Goal: Book appointment/travel/reservation

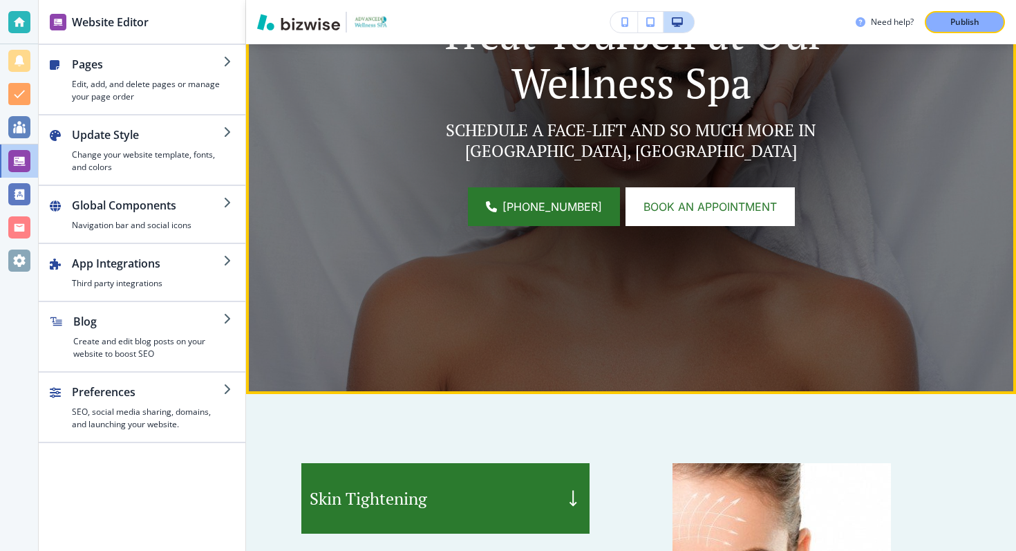
scroll to position [333, 0]
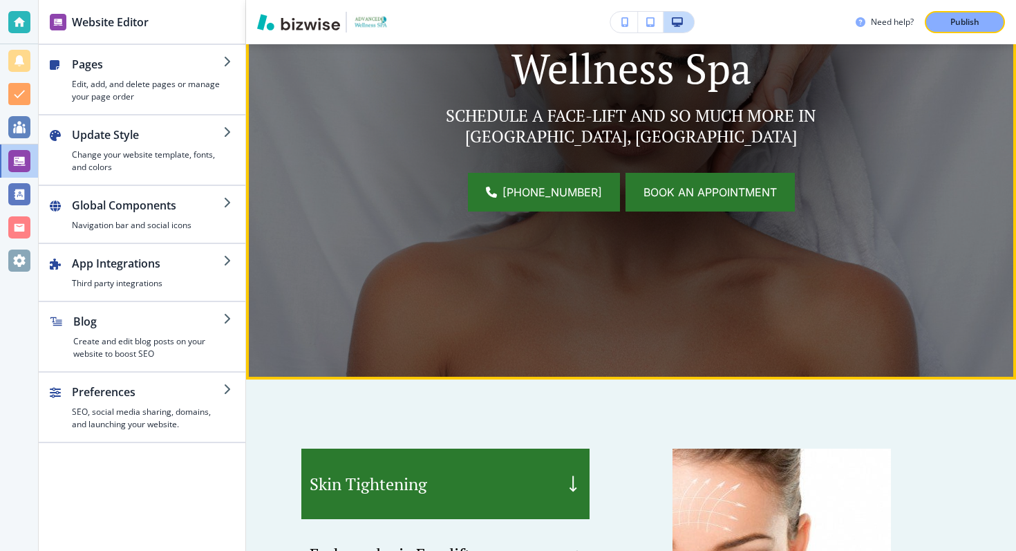
click at [718, 198] on span "Book an appointment" at bounding box center [710, 192] width 133 height 17
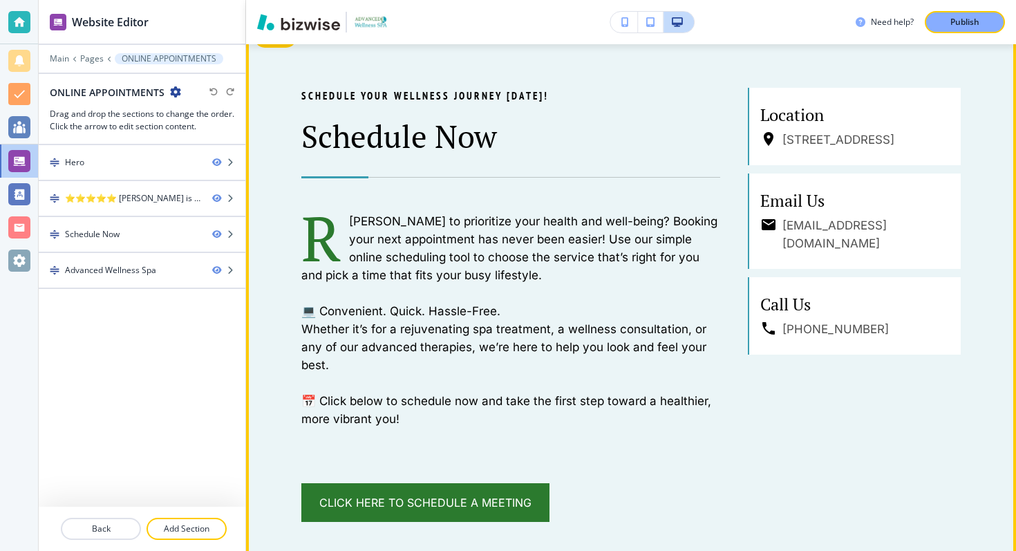
scroll to position [839, 0]
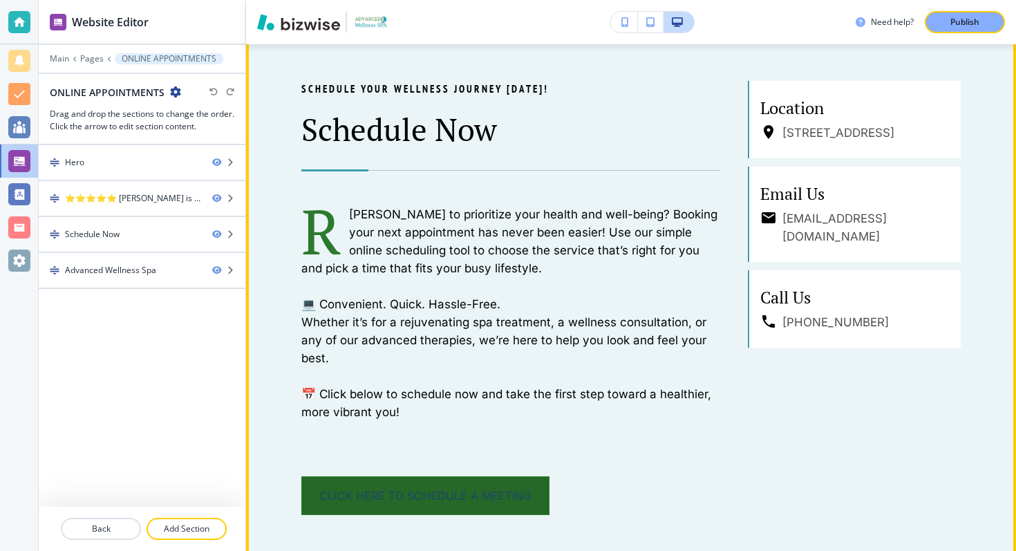
click at [462, 497] on link "Click Here to Schedule a Meeting" at bounding box center [425, 495] width 248 height 39
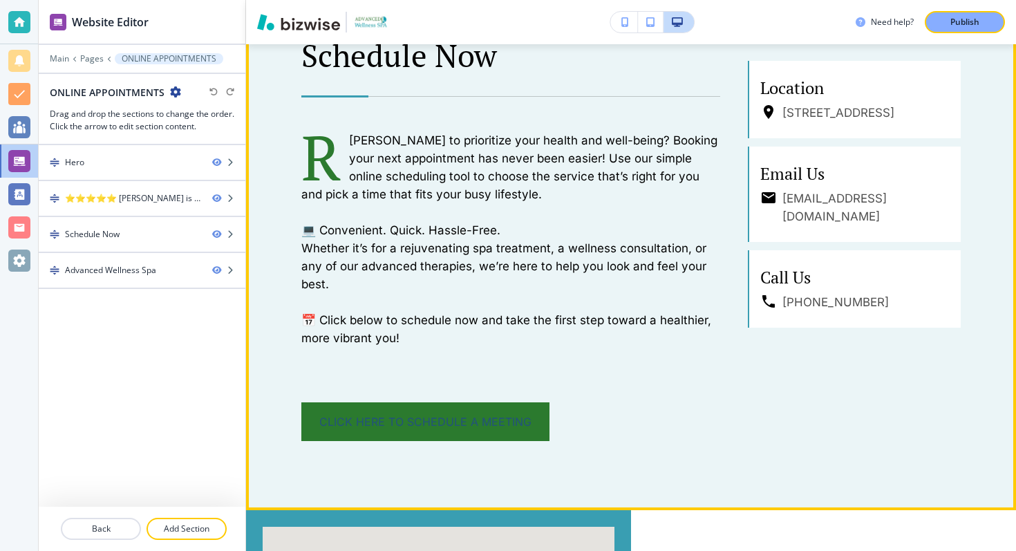
scroll to position [936, 0]
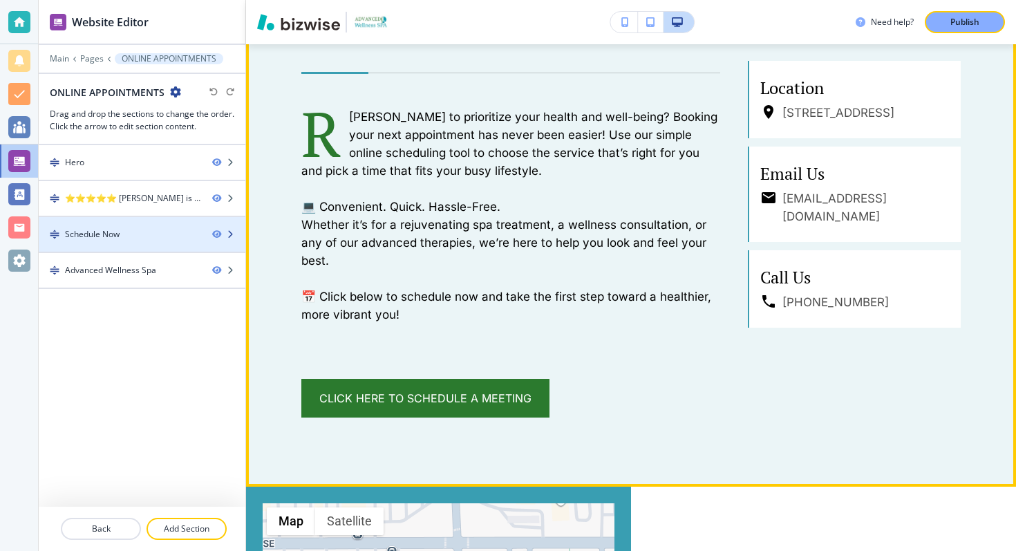
click at [164, 234] on div "Schedule Now" at bounding box center [120, 234] width 162 height 12
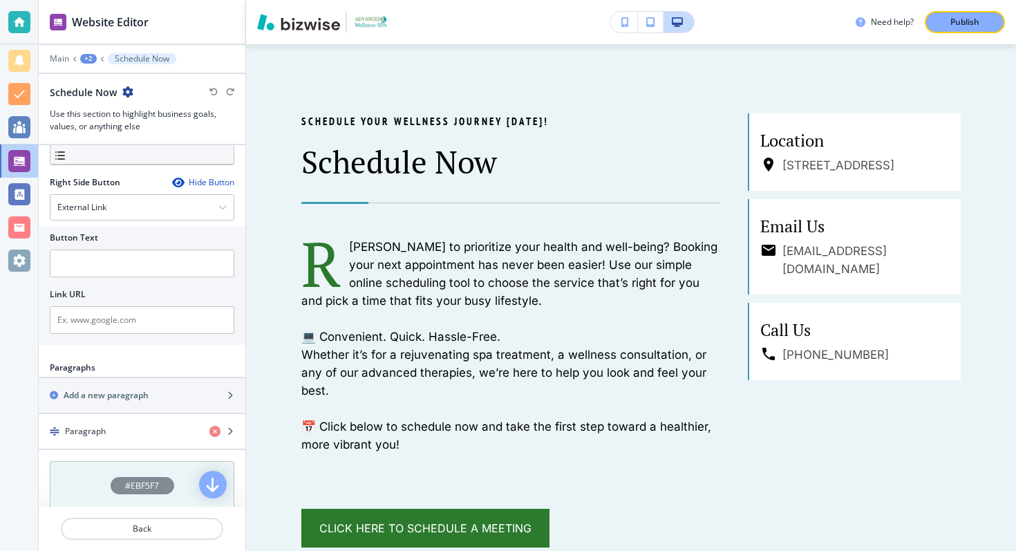
scroll to position [817, 0]
click at [160, 315] on input "text" at bounding box center [142, 319] width 185 height 28
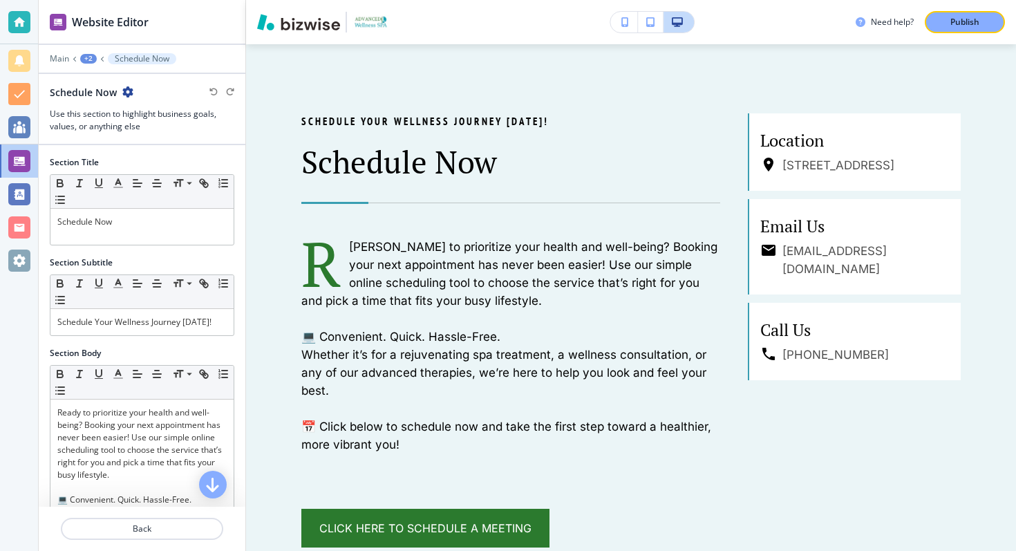
scroll to position [0, 0]
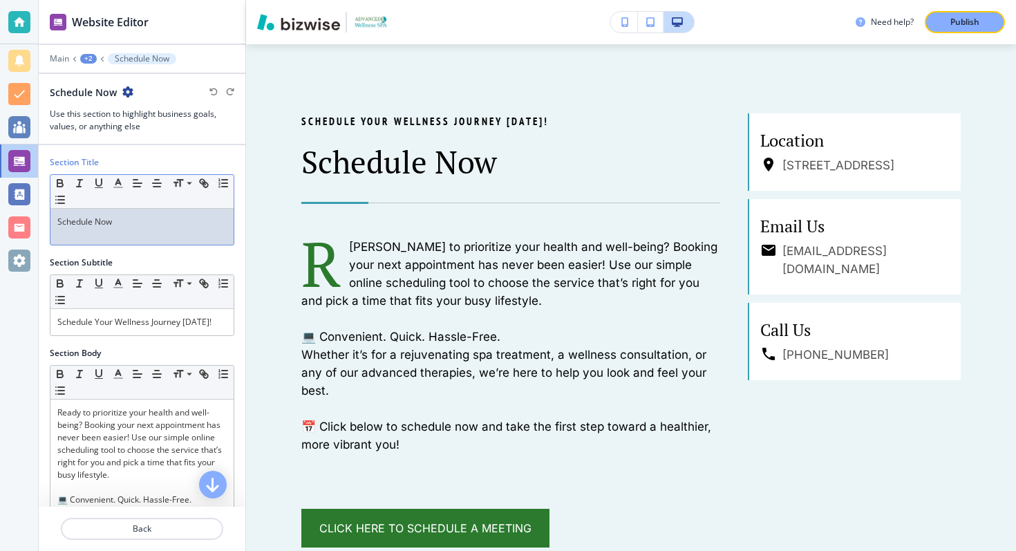
click at [160, 225] on p "Schedule Now" at bounding box center [141, 222] width 169 height 12
click at [114, 326] on p "Schedule Your Wellness Journey [DATE]!" at bounding box center [141, 322] width 169 height 12
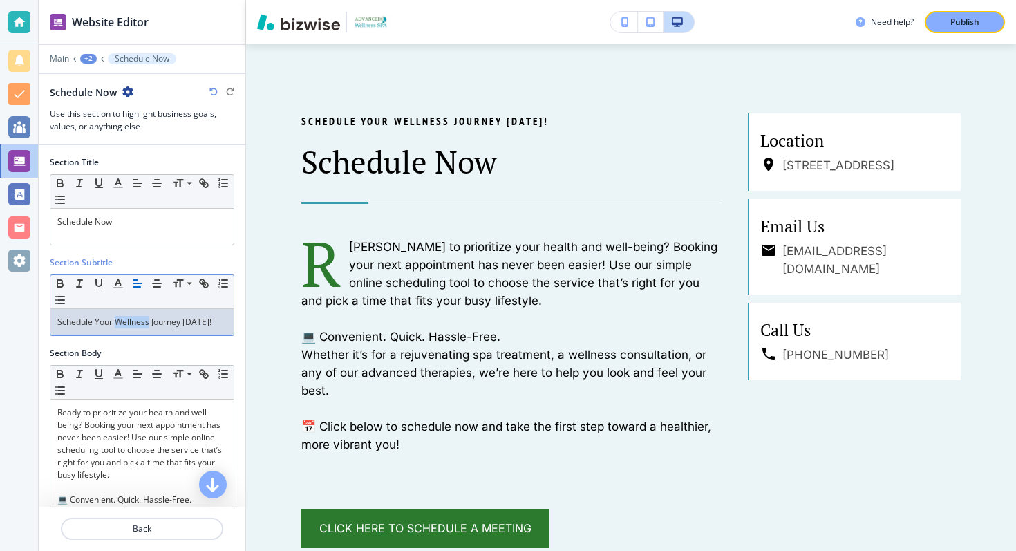
click at [114, 326] on p "Schedule Your Wellness Journey [DATE]!" at bounding box center [141, 322] width 169 height 12
click at [134, 323] on p "Schedule Your Wellness Journey [DATE]!" at bounding box center [141, 322] width 169 height 12
click at [212, 327] on p "Schedule Your Wellness Journey [DATE]!" at bounding box center [141, 322] width 169 height 12
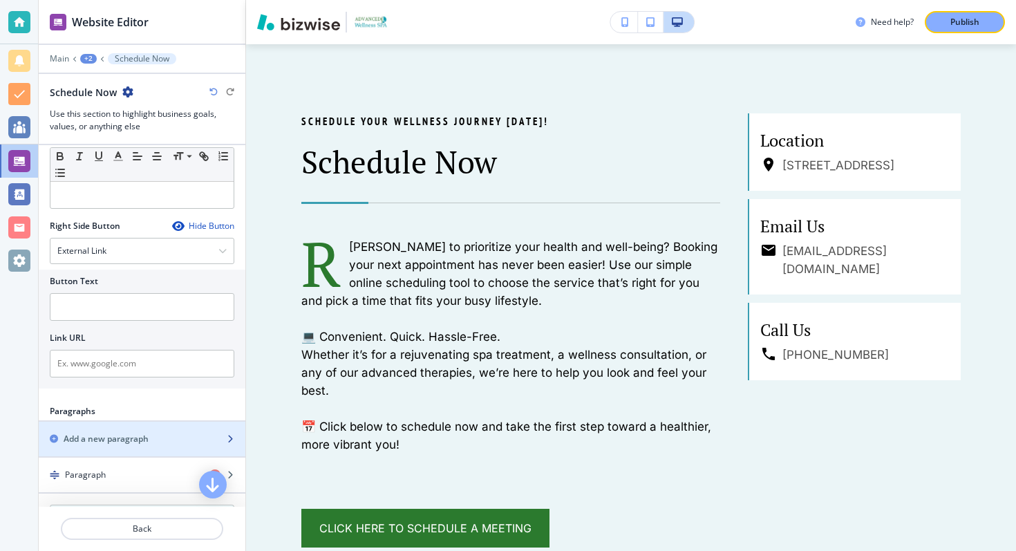
scroll to position [792, 0]
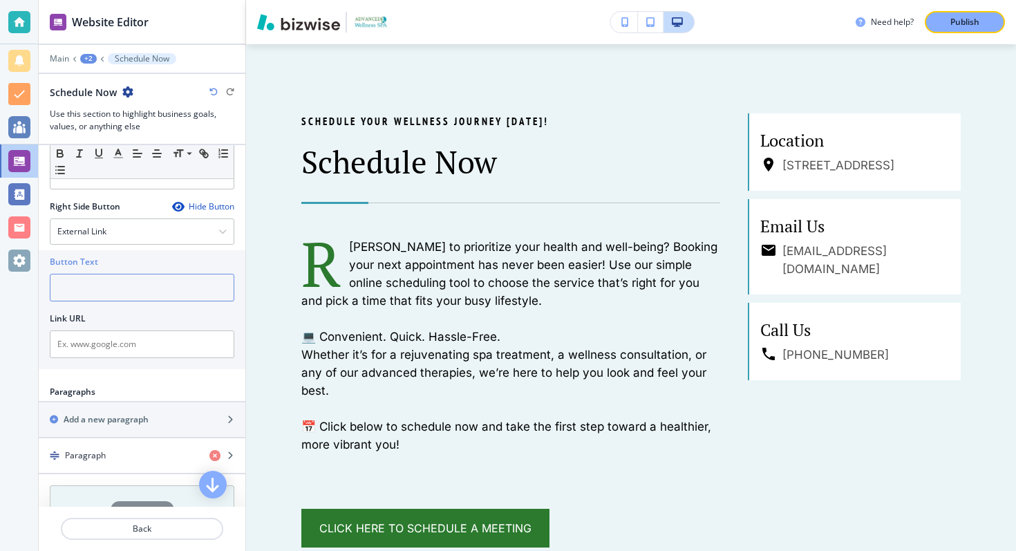
click at [178, 283] on input "text" at bounding box center [142, 288] width 185 height 28
type input "d"
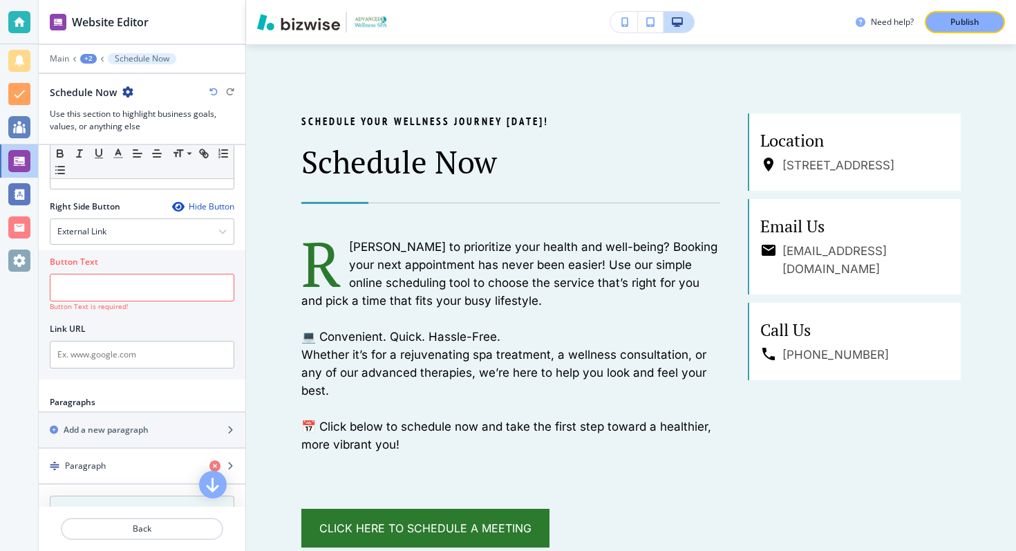
click at [198, 245] on div "Right Side Button Hide Button External Link Telephone External Link Social Medi…" at bounding box center [142, 292] width 185 height 185
click at [177, 234] on div "External Link" at bounding box center [141, 231] width 183 height 25
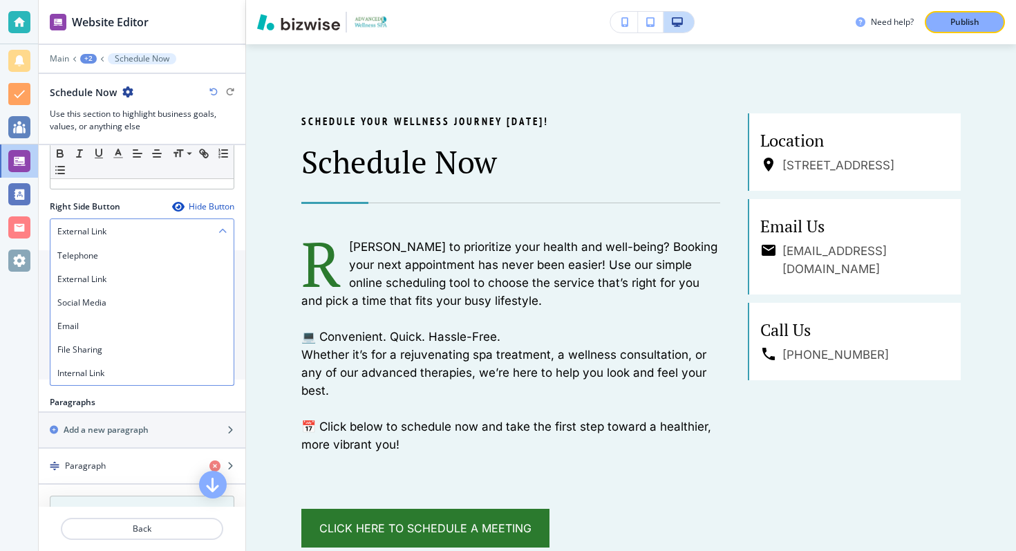
click at [177, 234] on div "External Link" at bounding box center [141, 231] width 183 height 25
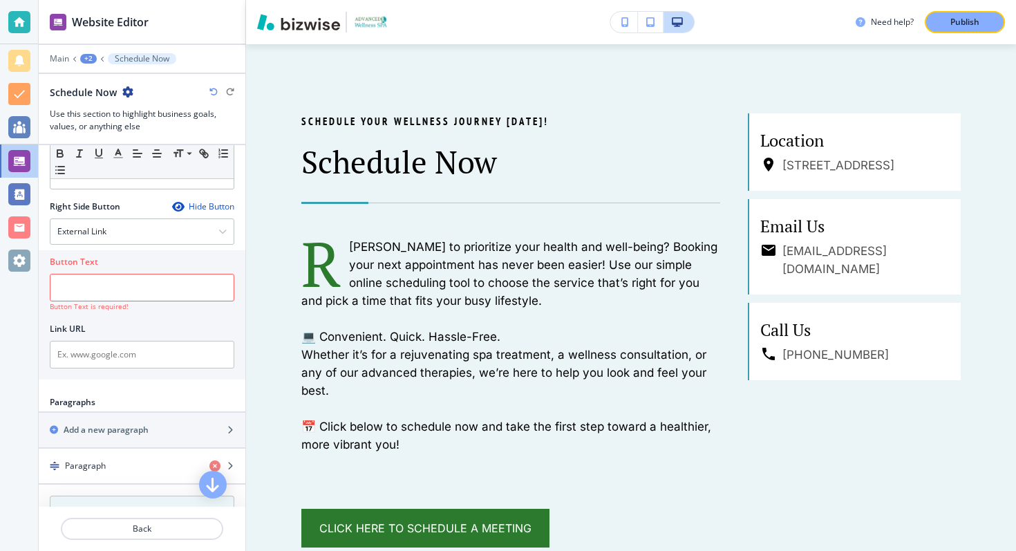
click at [195, 207] on div "Hide Button" at bounding box center [203, 206] width 62 height 11
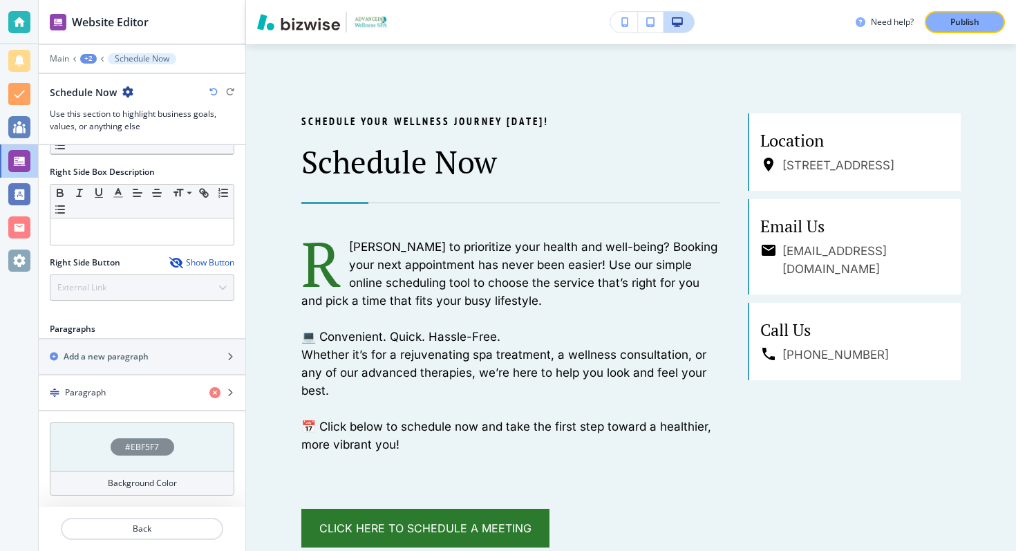
scroll to position [735, 0]
click at [194, 261] on div "Show Button" at bounding box center [201, 263] width 65 height 11
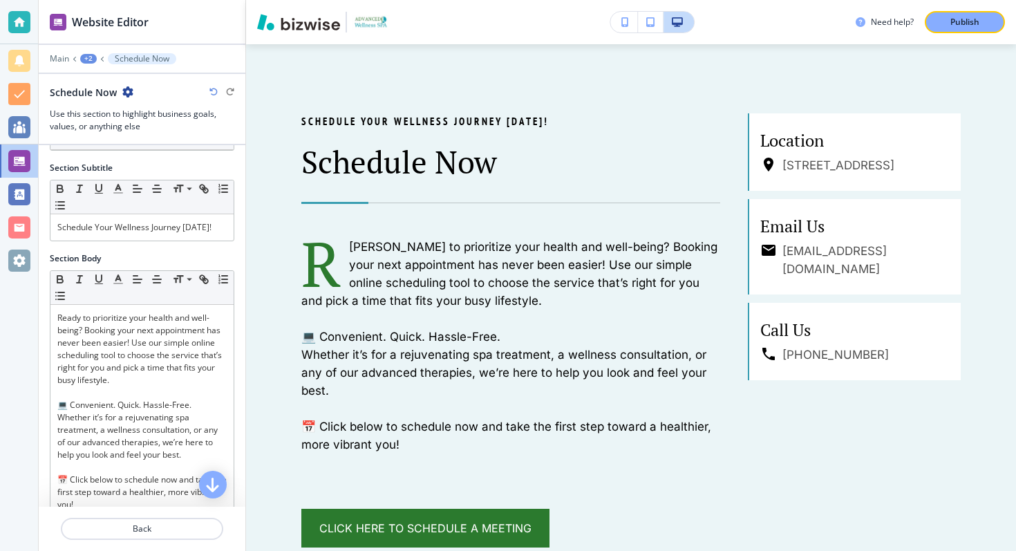
scroll to position [0, 0]
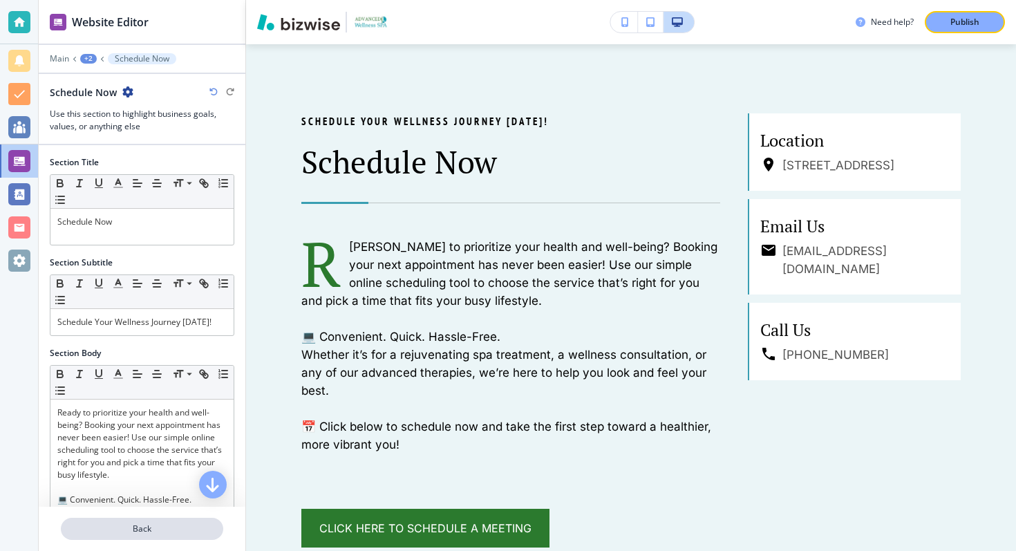
click at [134, 533] on p "Back" at bounding box center [142, 529] width 160 height 12
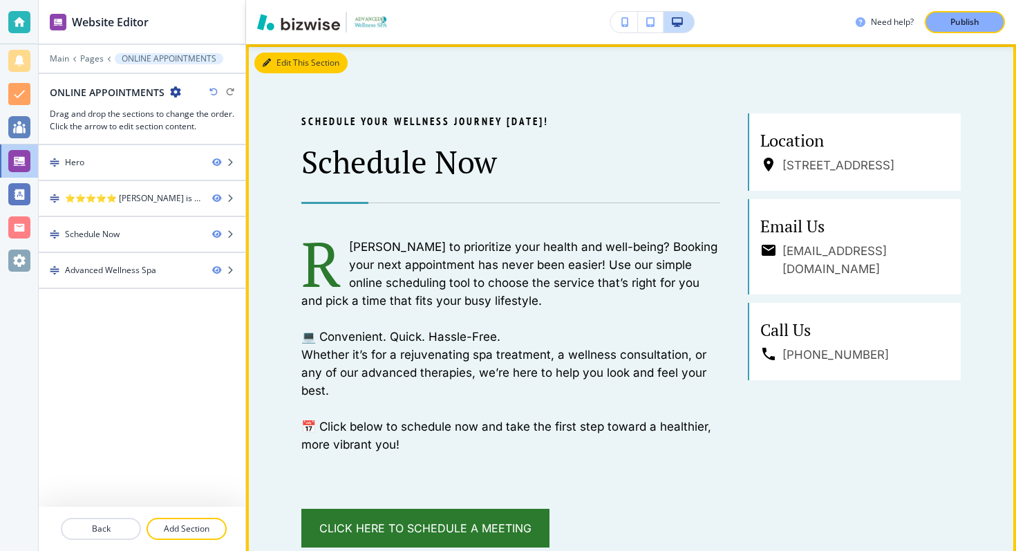
click at [288, 61] on button "Edit This Section" at bounding box center [300, 63] width 93 height 21
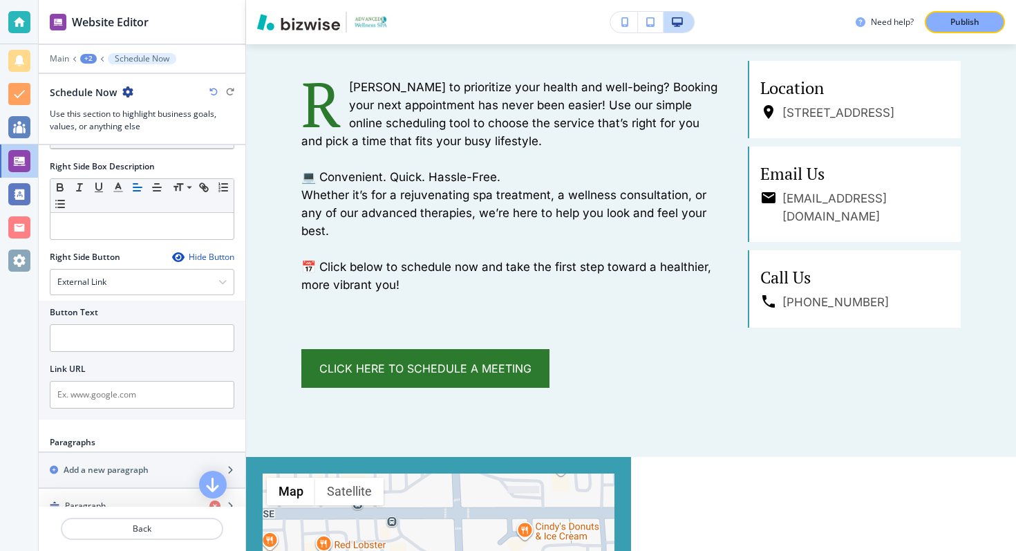
scroll to position [853, 0]
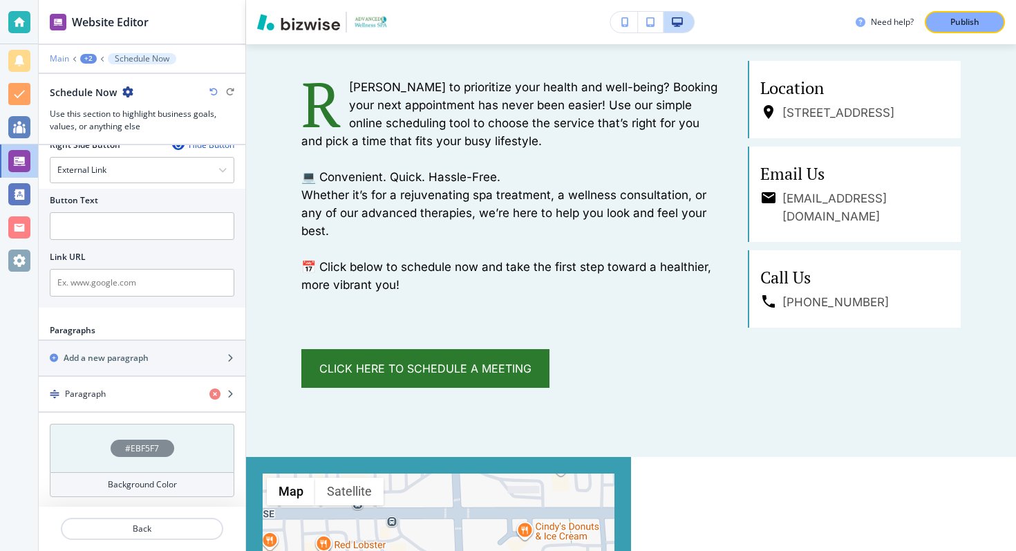
click at [64, 60] on p "Main" at bounding box center [59, 59] width 19 height 10
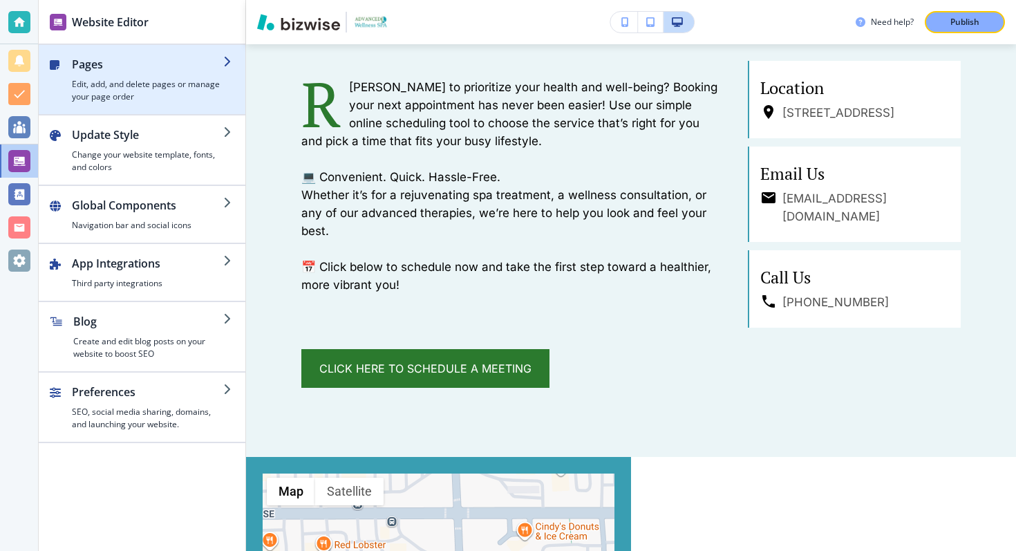
click at [177, 86] on h4 "Edit, add, and delete pages or manage your page order" at bounding box center [147, 90] width 151 height 25
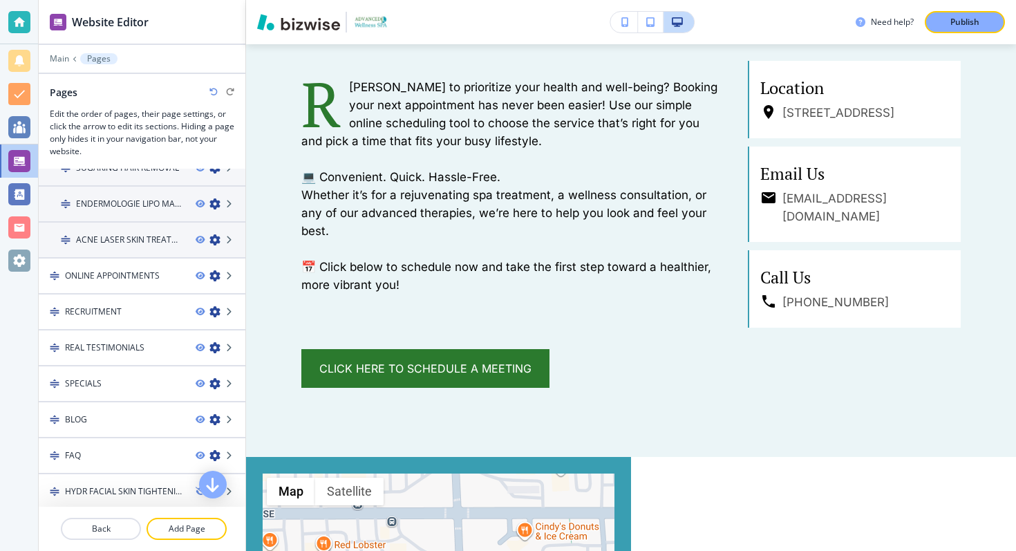
scroll to position [347, 0]
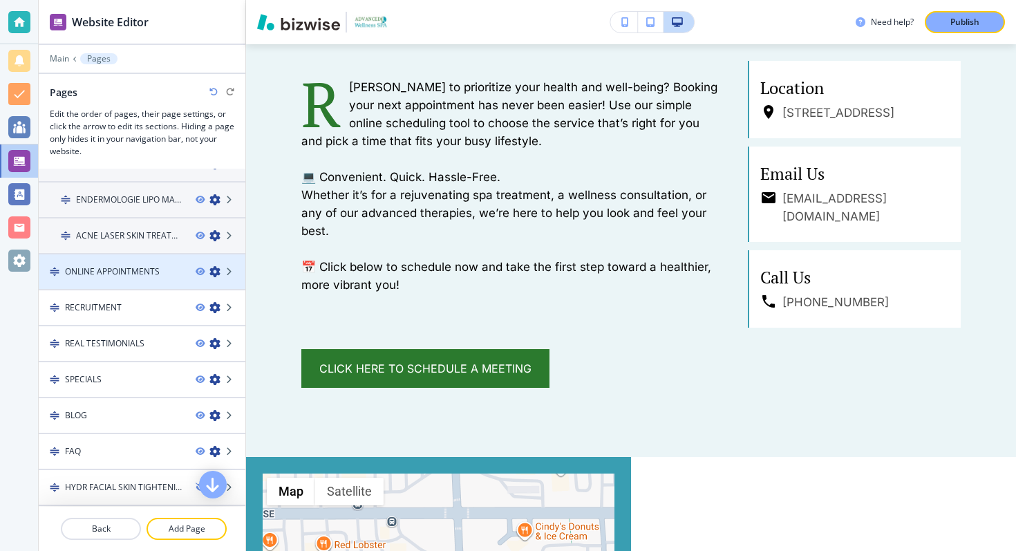
click at [157, 266] on h4 "ONLINE APPOINTMENTS" at bounding box center [112, 271] width 95 height 12
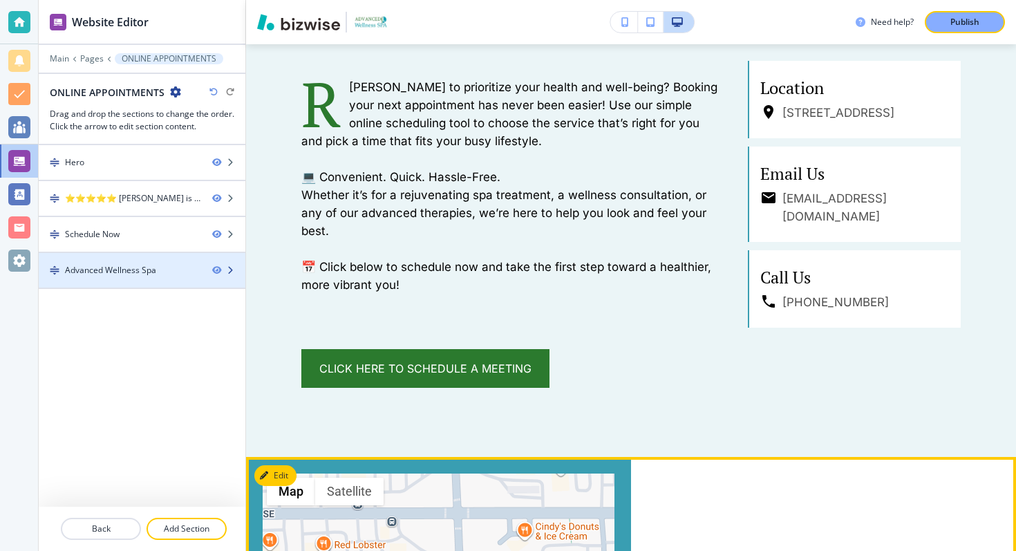
click at [115, 281] on div at bounding box center [142, 282] width 207 height 11
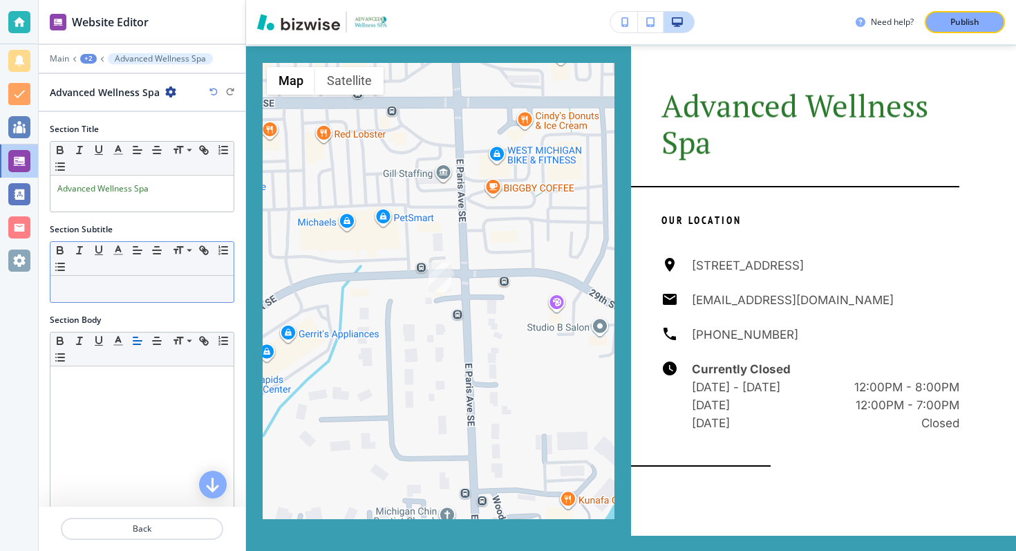
scroll to position [1378, 0]
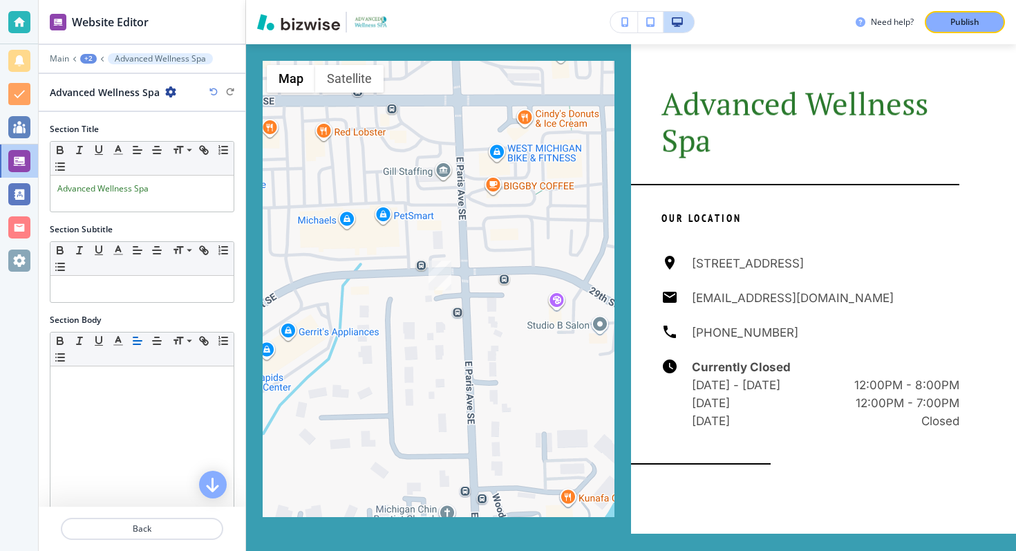
click at [100, 59] on icon at bounding box center [103, 59] width 6 height 6
click at [101, 59] on icon at bounding box center [103, 59] width 6 height 6
click at [77, 57] on icon at bounding box center [75, 59] width 6 height 6
click at [83, 57] on div "+2" at bounding box center [88, 59] width 17 height 10
click at [72, 64] on div at bounding box center [142, 68] width 207 height 8
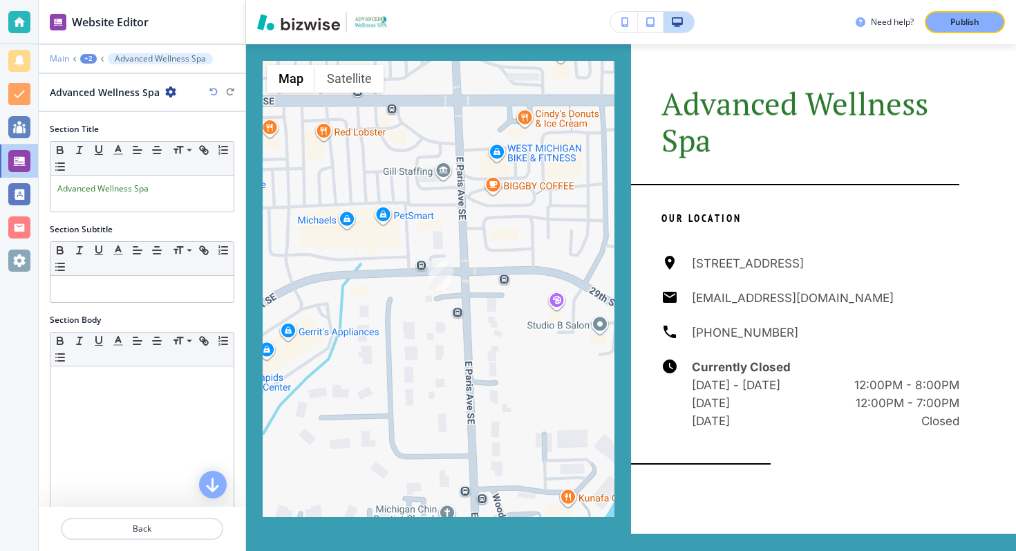
click at [62, 59] on p "Main" at bounding box center [59, 59] width 19 height 10
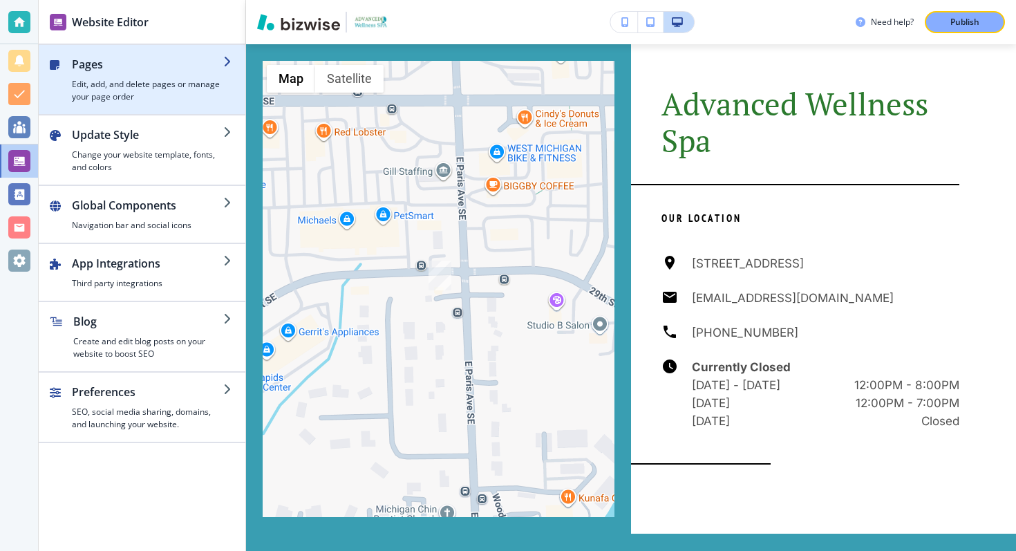
click at [144, 89] on h4 "Edit, add, and delete pages or manage your page order" at bounding box center [147, 90] width 151 height 25
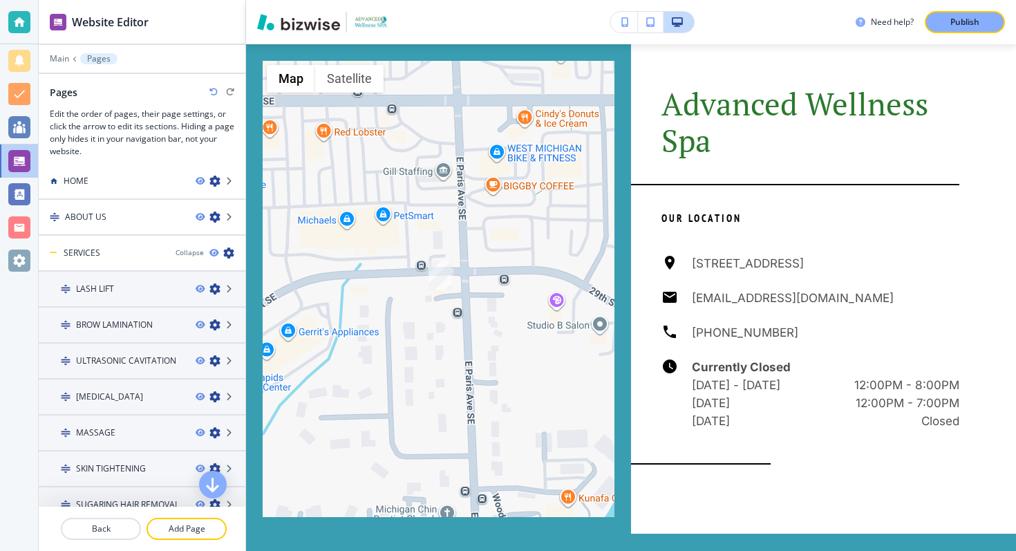
scroll to position [0, 0]
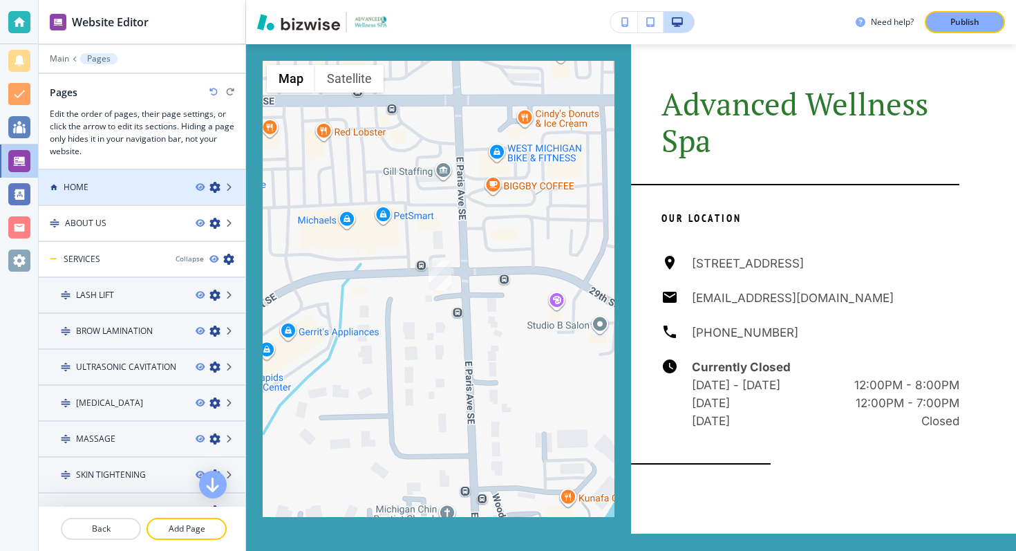
click at [124, 193] on div "HOME" at bounding box center [112, 187] width 146 height 12
